Goal: Task Accomplishment & Management: Complete application form

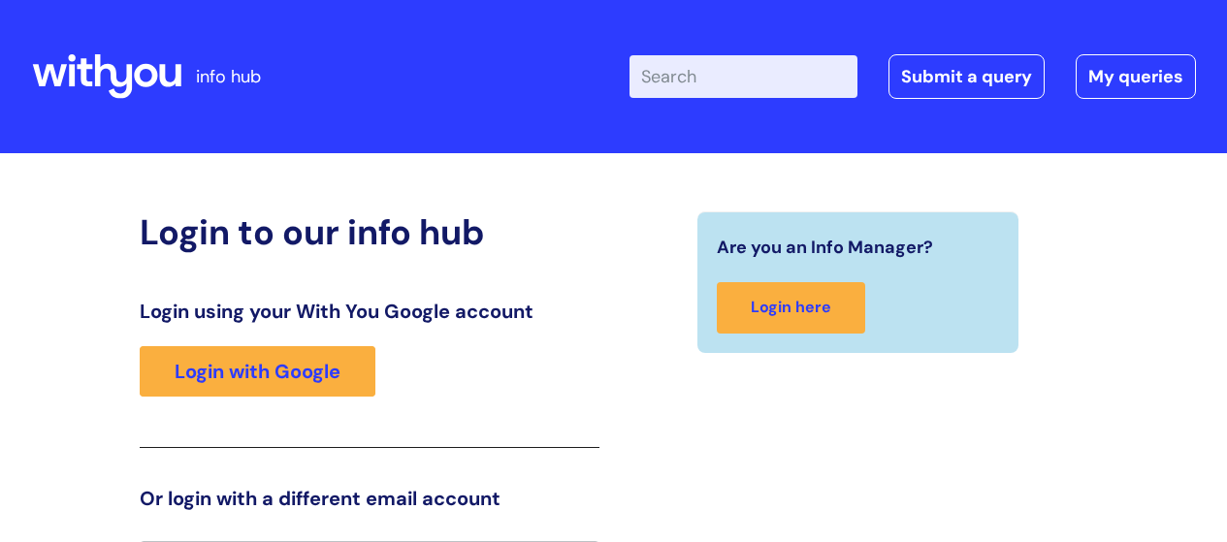
scroll to position [43, 0]
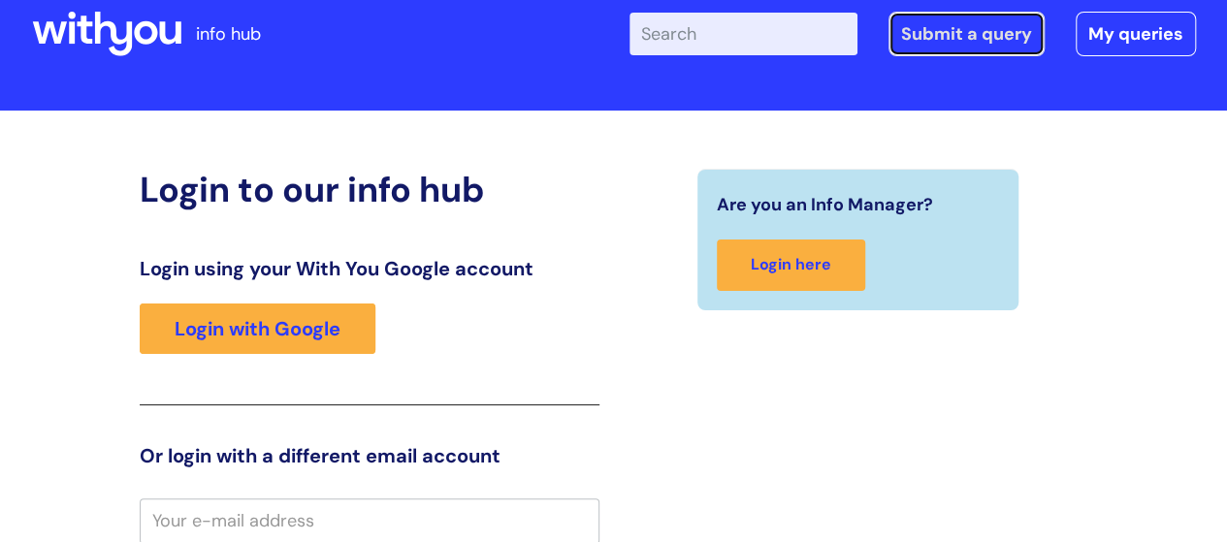
click at [979, 25] on link "Submit a query" at bounding box center [966, 34] width 156 height 45
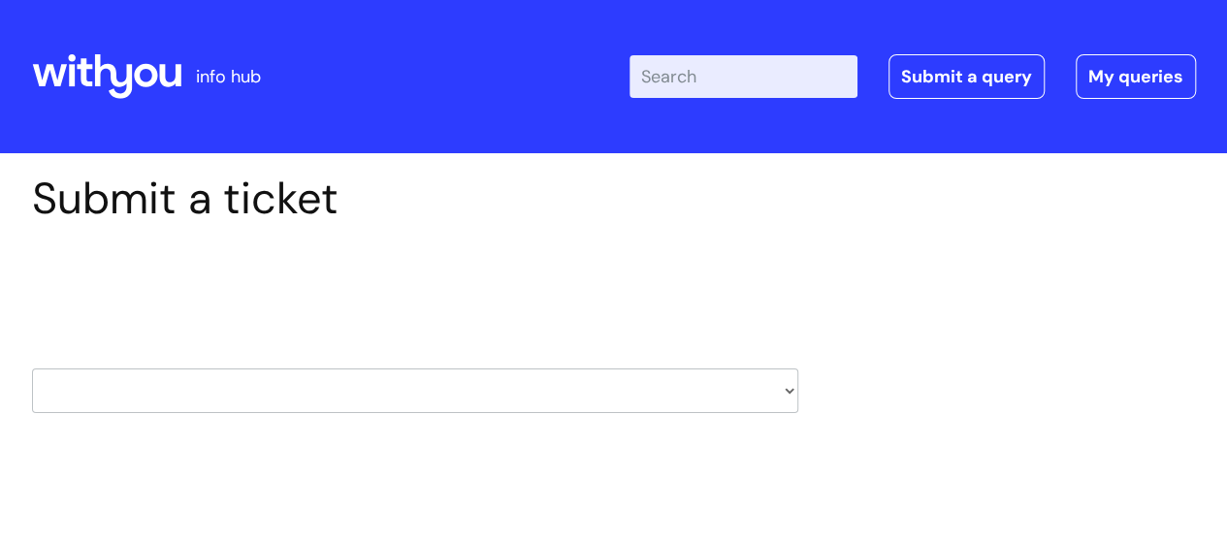
click at [787, 392] on select "HR / People IT and Support Clinical Drug Alerts Finance Accounts Data Support T…" at bounding box center [415, 390] width 766 height 45
select select "it_and_support"
click at [32, 368] on select "HR / People IT and Support Clinical Drug Alerts Finance Accounts Data Support T…" at bounding box center [415, 390] width 766 height 45
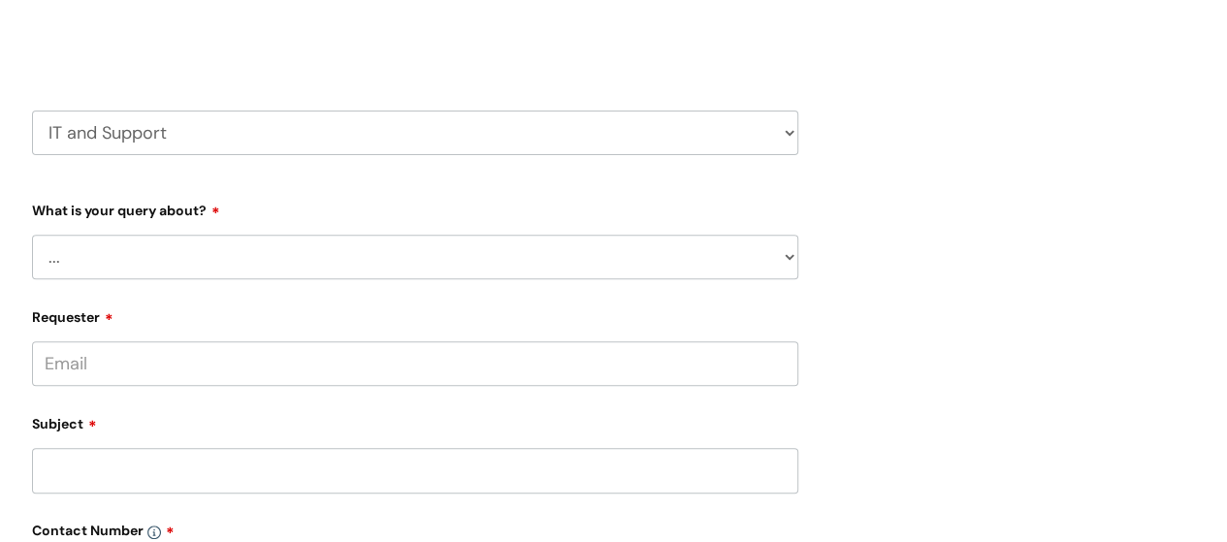
scroll to position [214, 0]
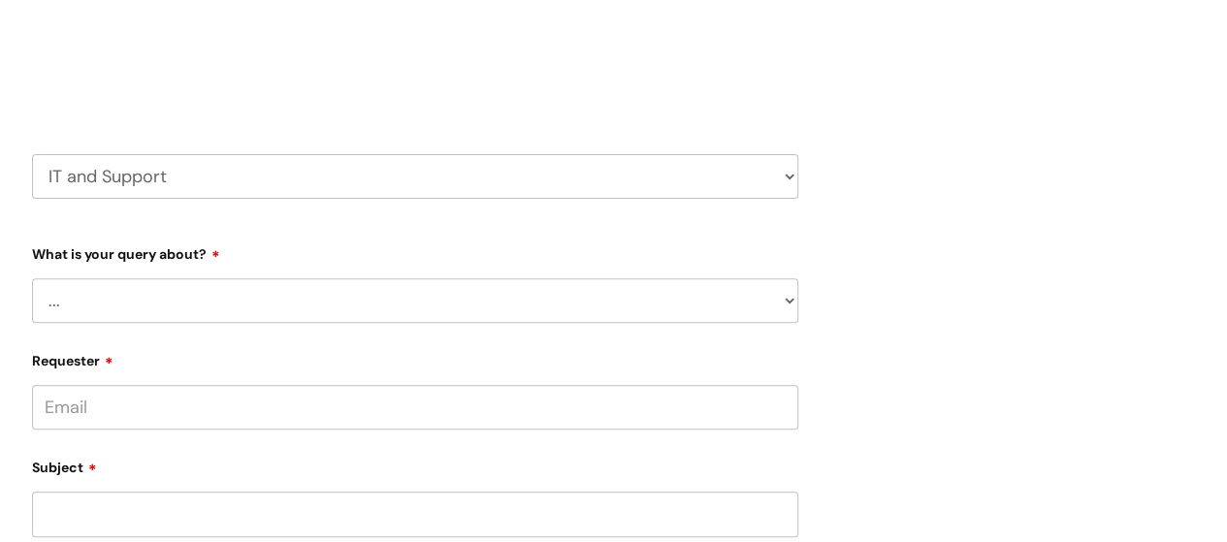
click at [793, 299] on select "... Mobile Phone Reset & MFA Accounts, Starters and Leavers IT Hardware issue I…" at bounding box center [415, 300] width 766 height 45
select select "Something Else"
click at [32, 278] on select "... Mobile Phone Reset & MFA Accounts, Starters and Leavers IT Hardware issue I…" at bounding box center [415, 300] width 766 height 45
click at [787, 397] on select "... My problem is not listed" at bounding box center [423, 400] width 751 height 45
select select "My problem is not listed"
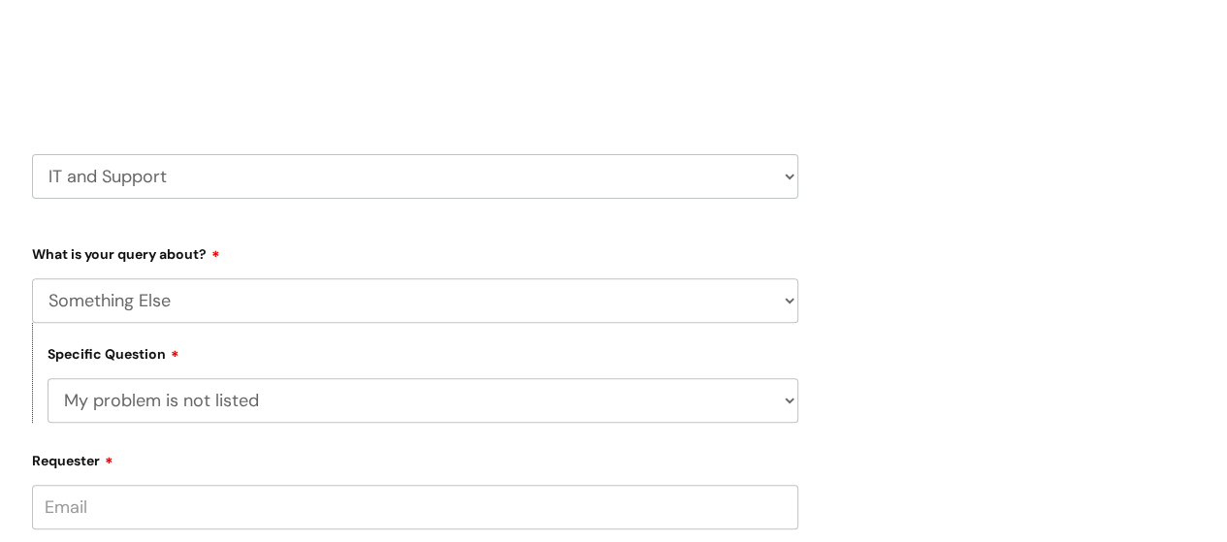
click at [48, 378] on select "... My problem is not listed" at bounding box center [423, 400] width 751 height 45
click at [560, 515] on input "Requester" at bounding box center [415, 507] width 766 height 45
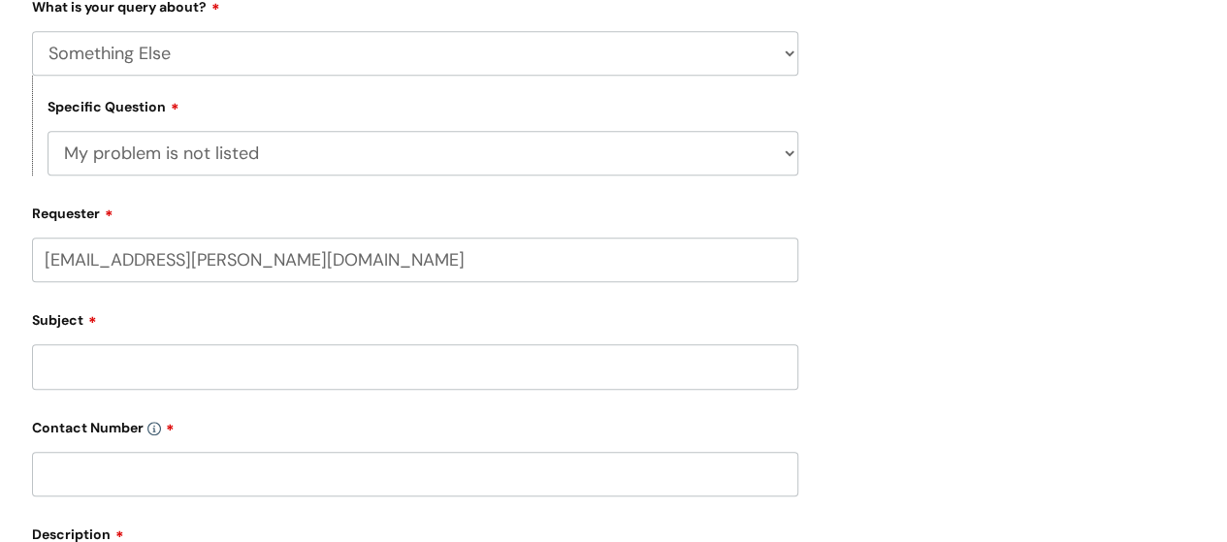
scroll to position [502, 0]
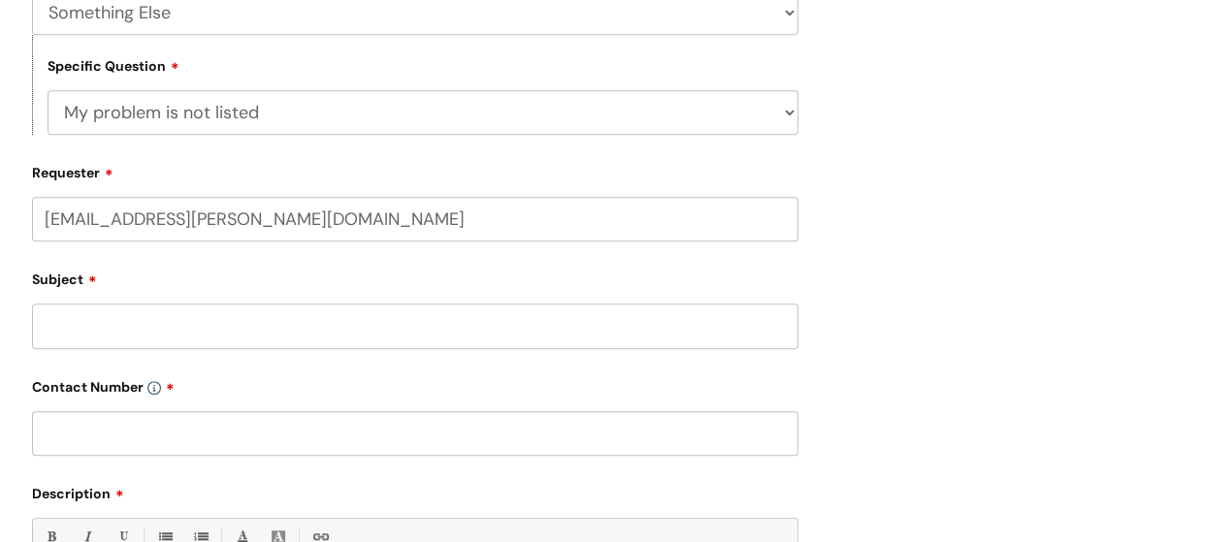
type input "[EMAIL_ADDRESS][PERSON_NAME][DOMAIN_NAME]"
click at [66, 325] on input "Subject" at bounding box center [415, 326] width 766 height 45
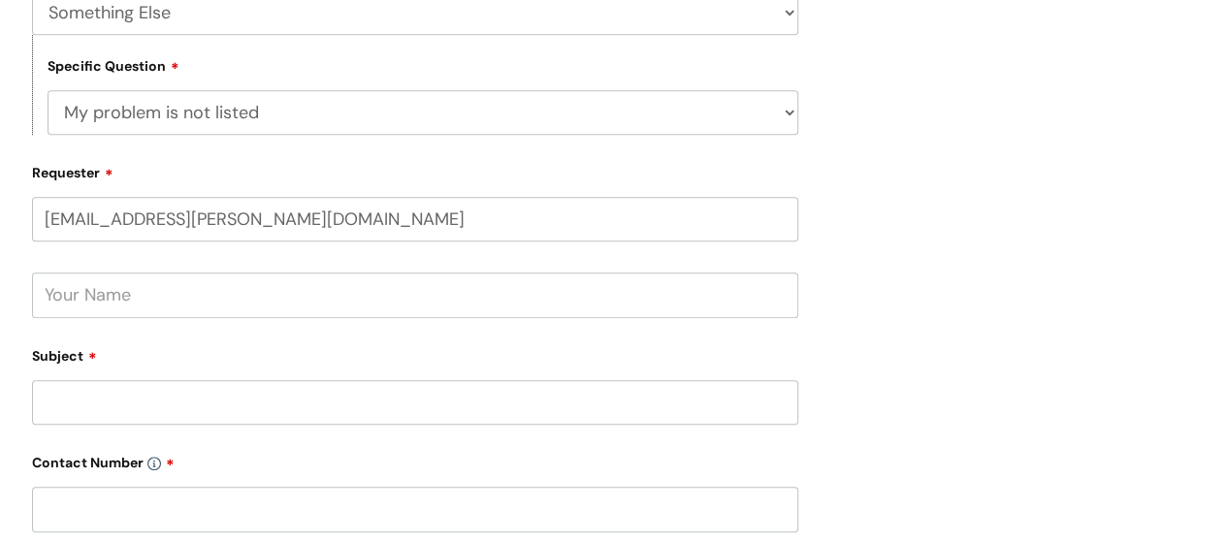
click at [85, 304] on input "text" at bounding box center [415, 294] width 766 height 45
type input "[PERSON_NAME]"
click at [85, 392] on input "Subject" at bounding box center [415, 402] width 766 height 45
type input "Keyboard"
click at [149, 509] on input "text" at bounding box center [415, 509] width 766 height 45
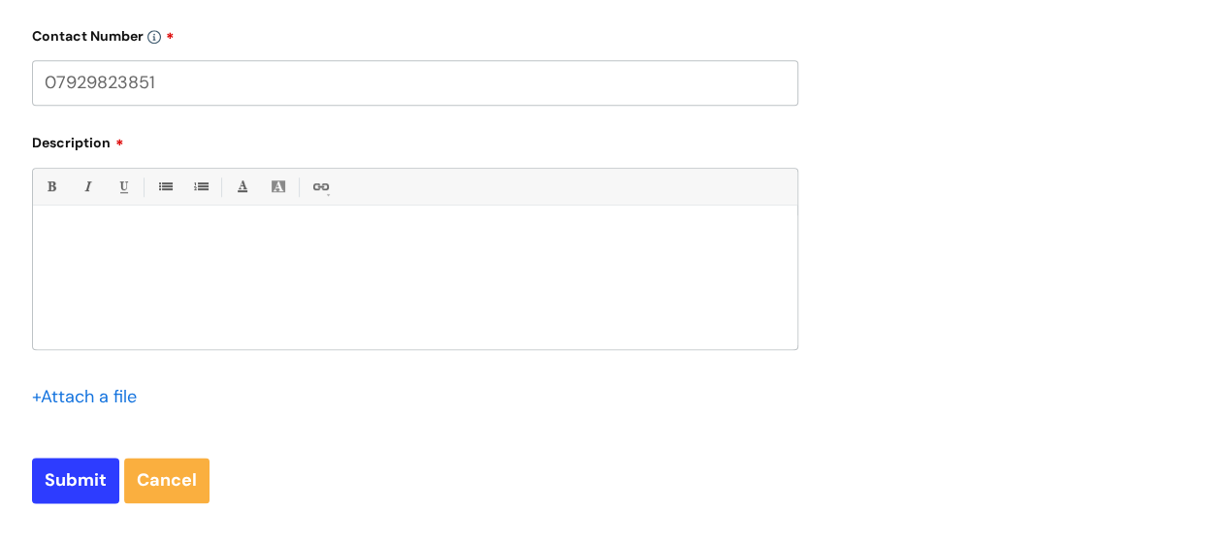
scroll to position [936, 0]
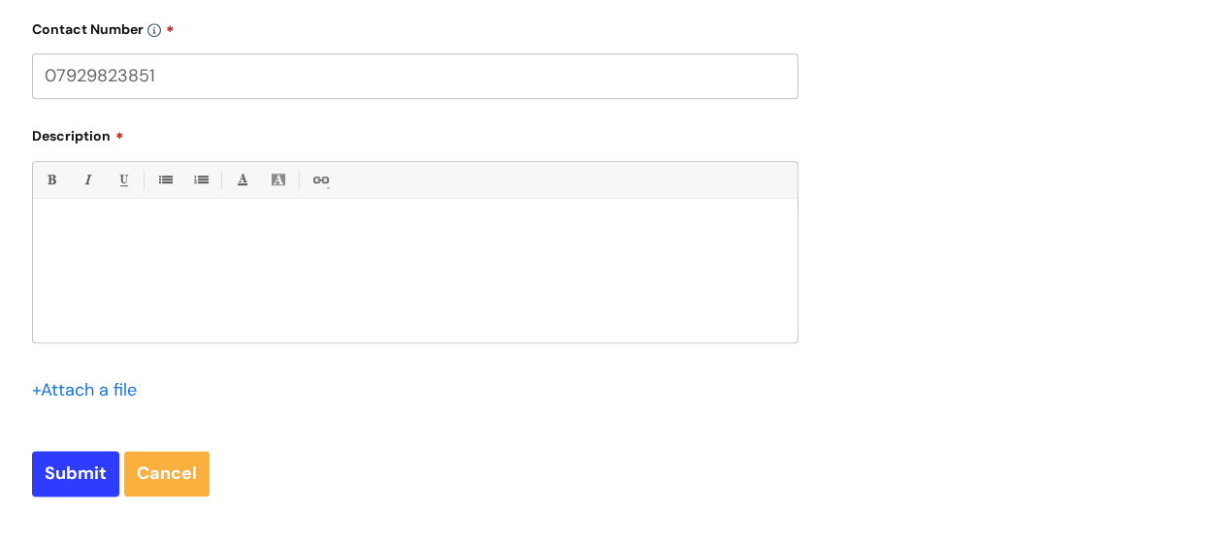
type input "07929823851"
click at [100, 226] on p at bounding box center [415, 231] width 735 height 17
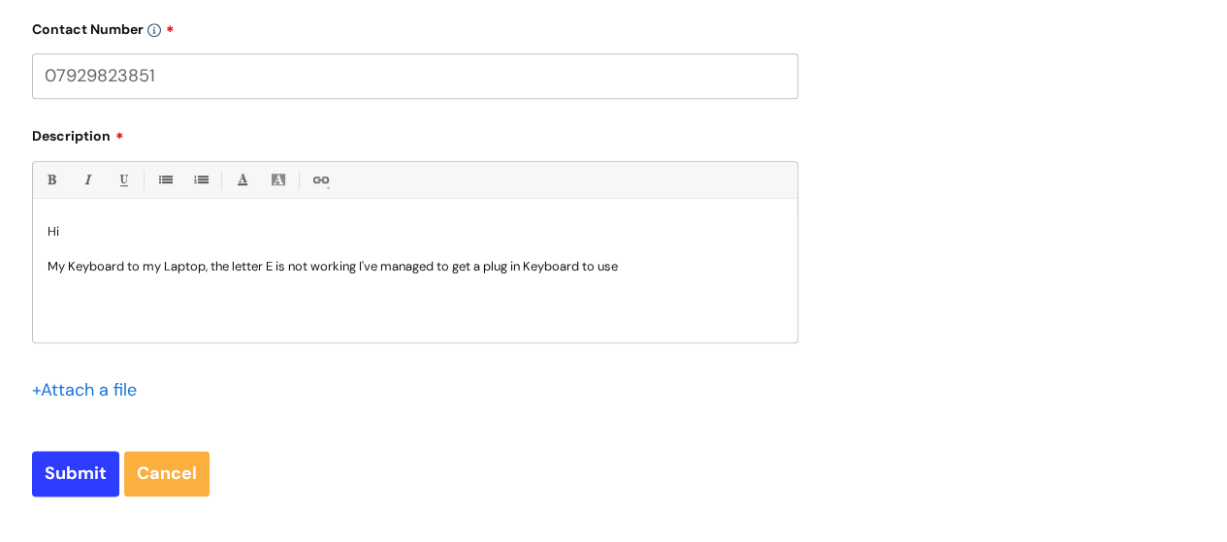
click at [659, 262] on p "My Keyboard to my Laptop, the letter E is not working I've managed to get a plu…" at bounding box center [415, 266] width 735 height 17
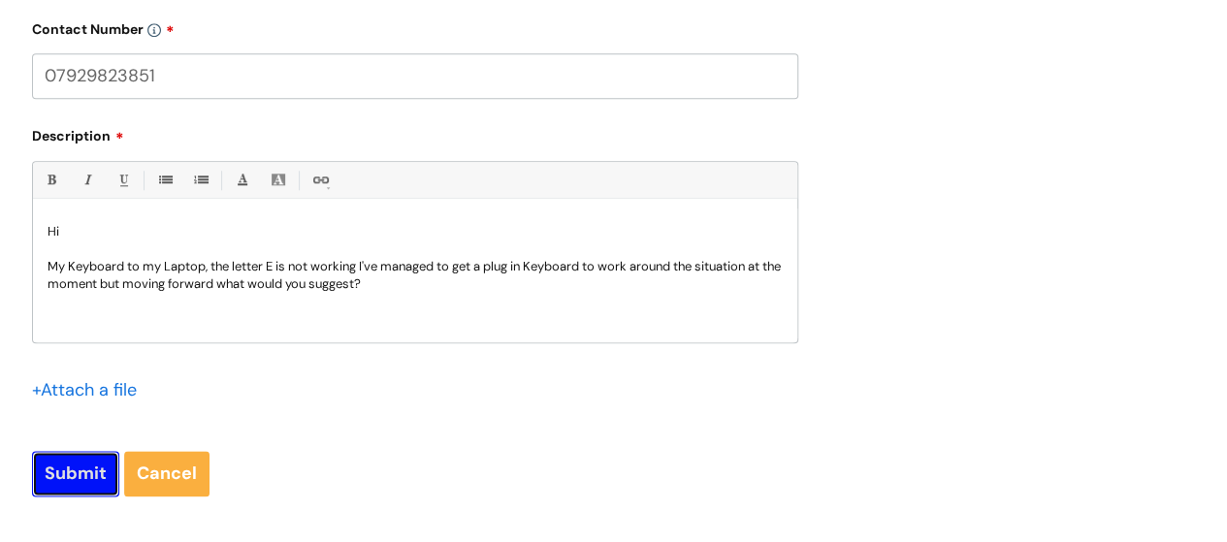
click at [54, 472] on input "Submit" at bounding box center [75, 473] width 87 height 45
type input "Please Wait..."
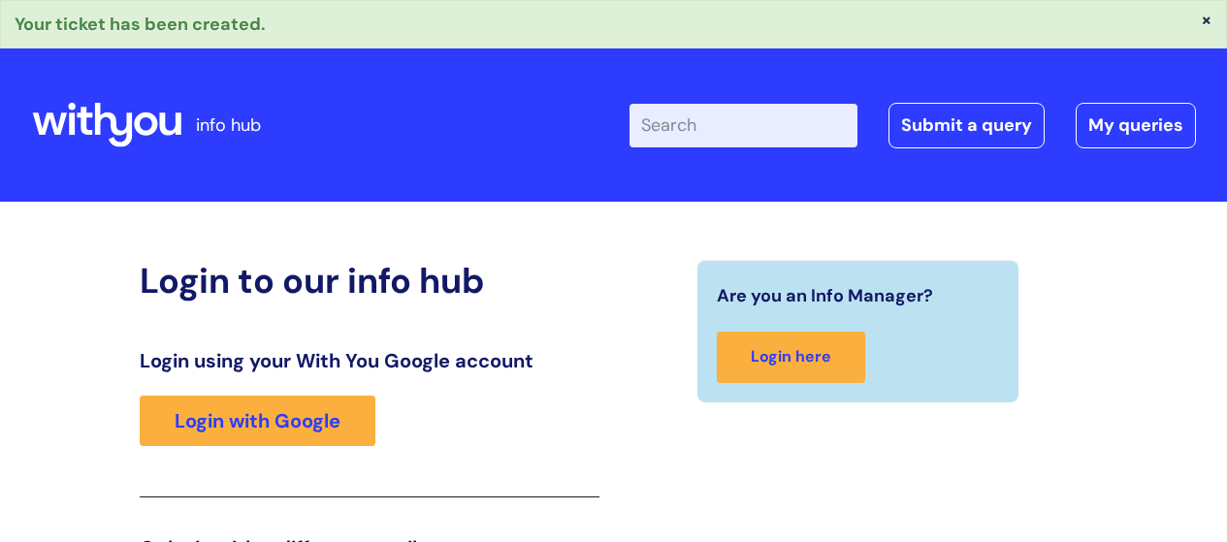
scroll to position [339, 0]
